Goal: Task Accomplishment & Management: Use online tool/utility

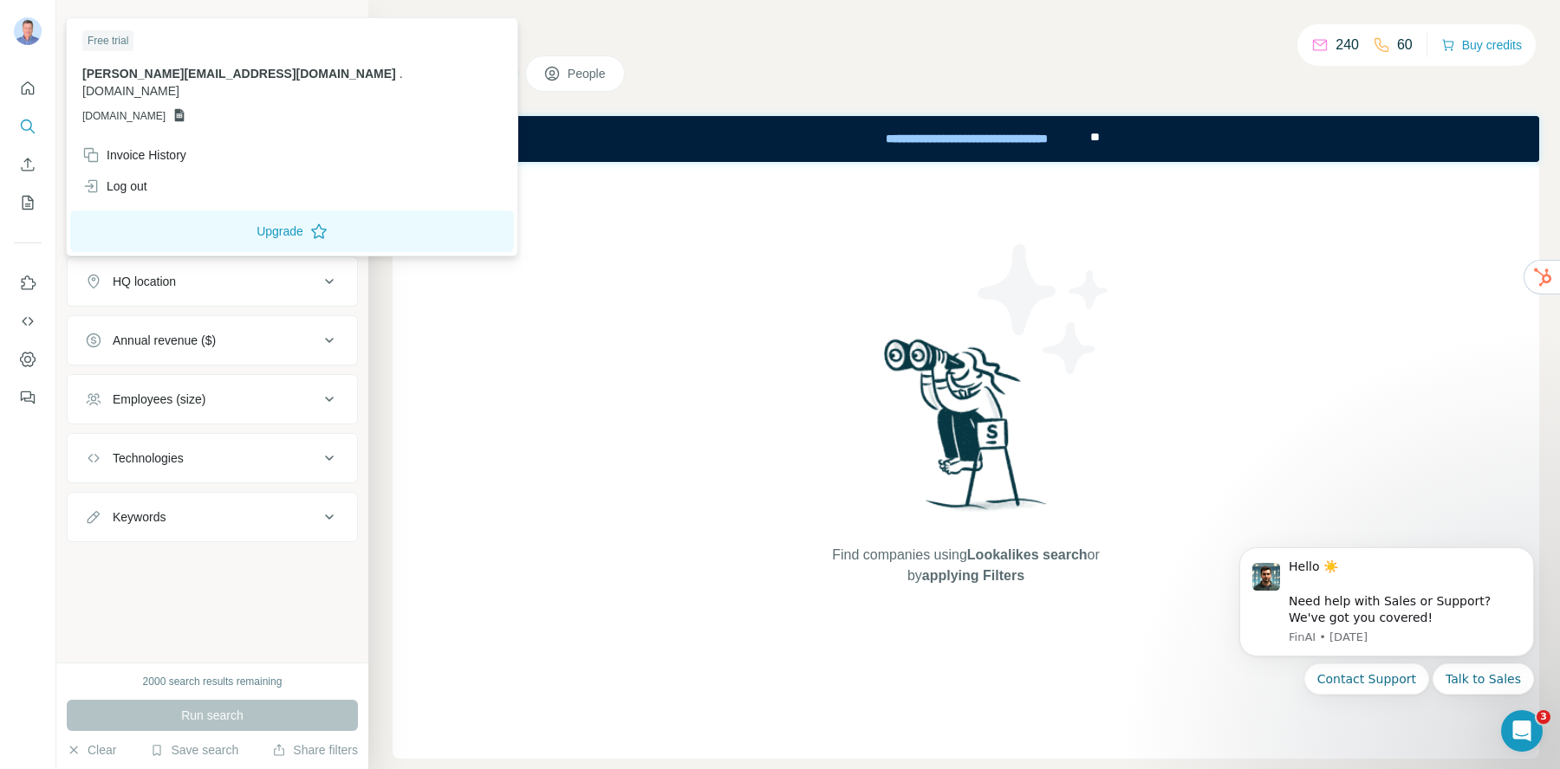
click at [34, 38] on img at bounding box center [28, 31] width 28 height 28
click at [119, 178] on div "Log out" at bounding box center [114, 186] width 65 height 17
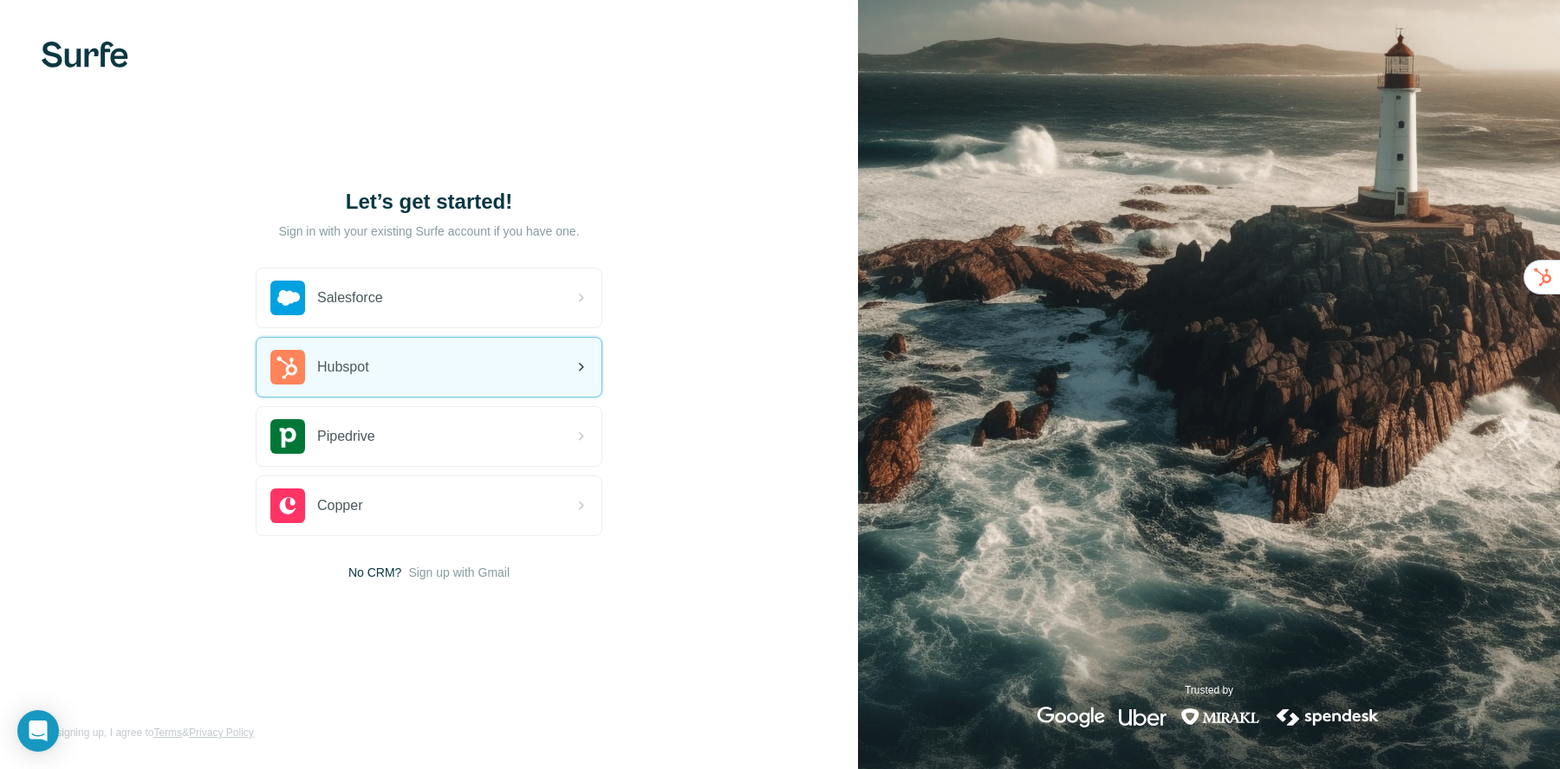
click at [367, 369] on span "Hubspot" at bounding box center [343, 367] width 52 height 21
